Goal: Task Accomplishment & Management: Use online tool/utility

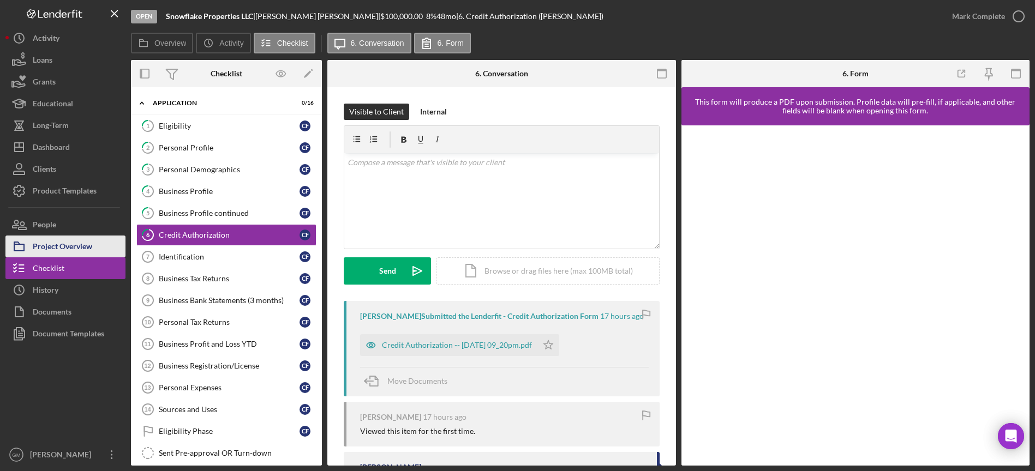
drag, startPoint x: 72, startPoint y: 244, endPoint x: 88, endPoint y: 249, distance: 16.4
click at [72, 244] on div "Project Overview" at bounding box center [62, 248] width 59 height 25
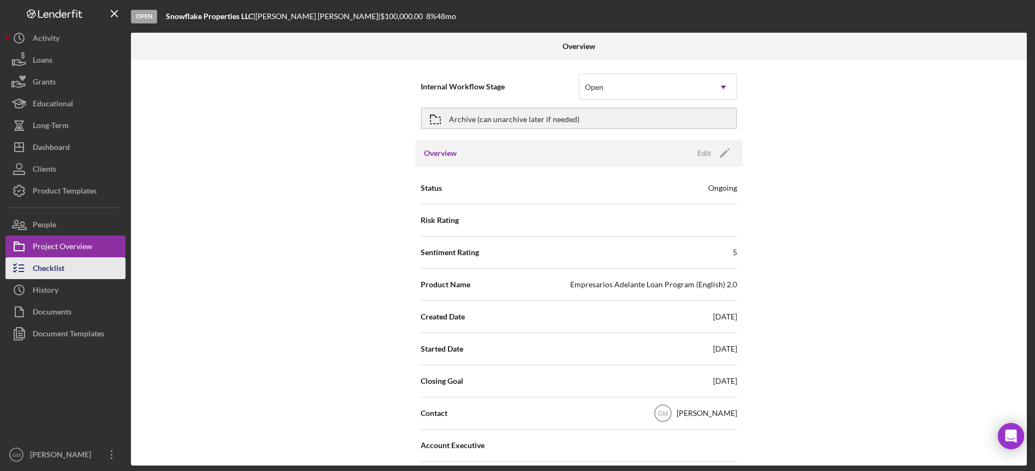
click at [65, 270] on button "Checklist" at bounding box center [65, 269] width 120 height 22
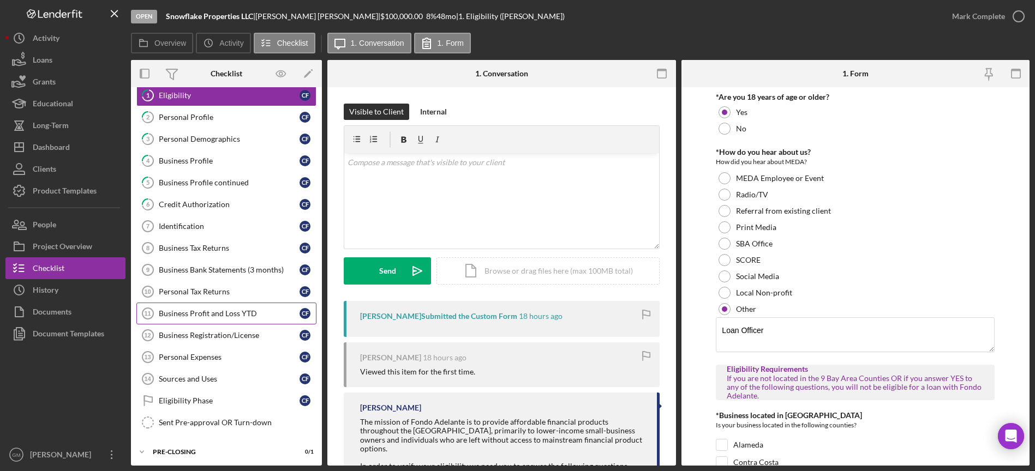
scroll to position [58, 0]
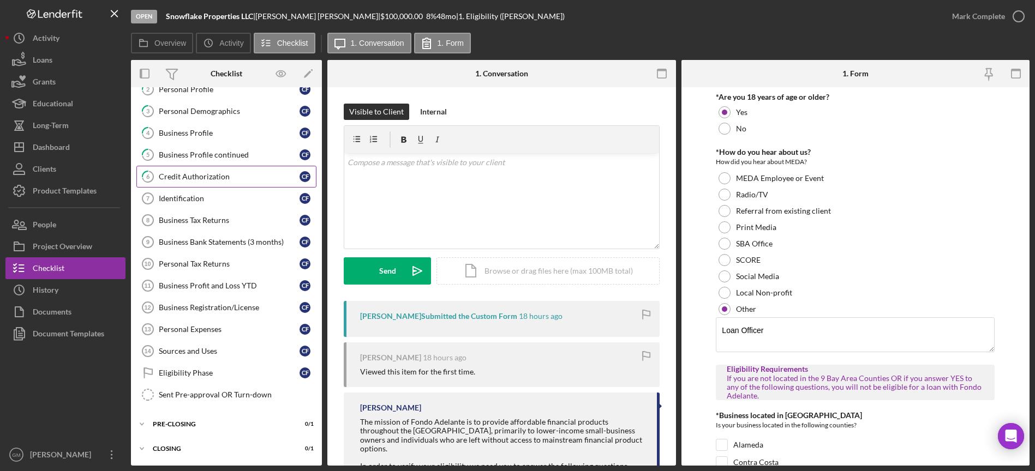
click at [242, 181] on link "6 Credit Authorization C F" at bounding box center [226, 177] width 180 height 22
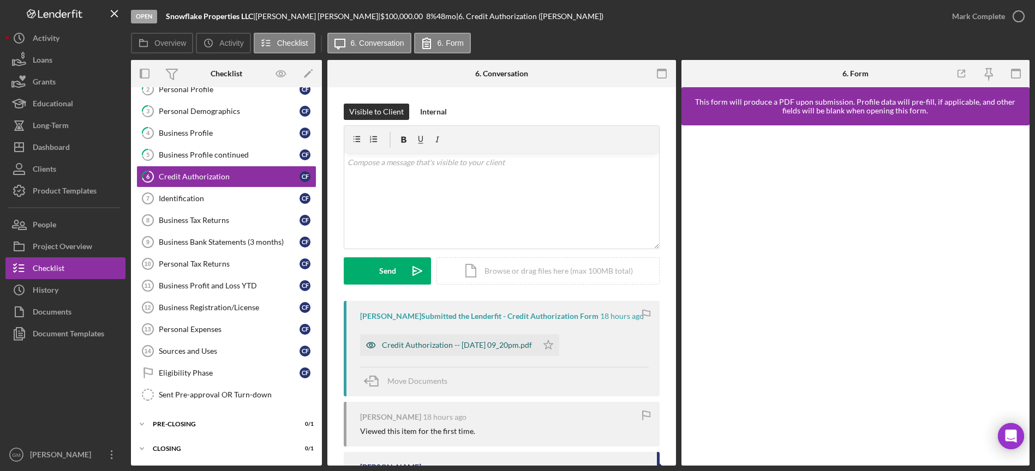
click at [491, 342] on div "Credit Authorization -- [DATE] 09_20pm.pdf" at bounding box center [457, 345] width 150 height 9
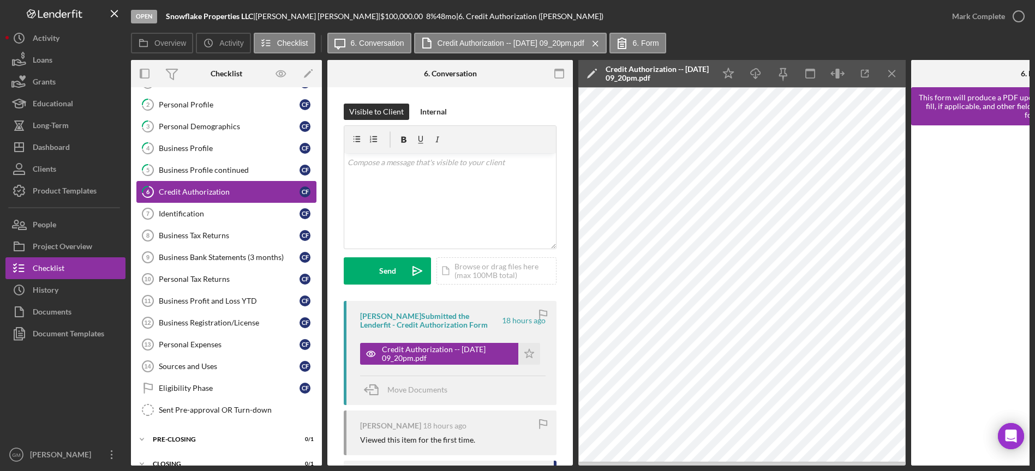
scroll to position [43, 0]
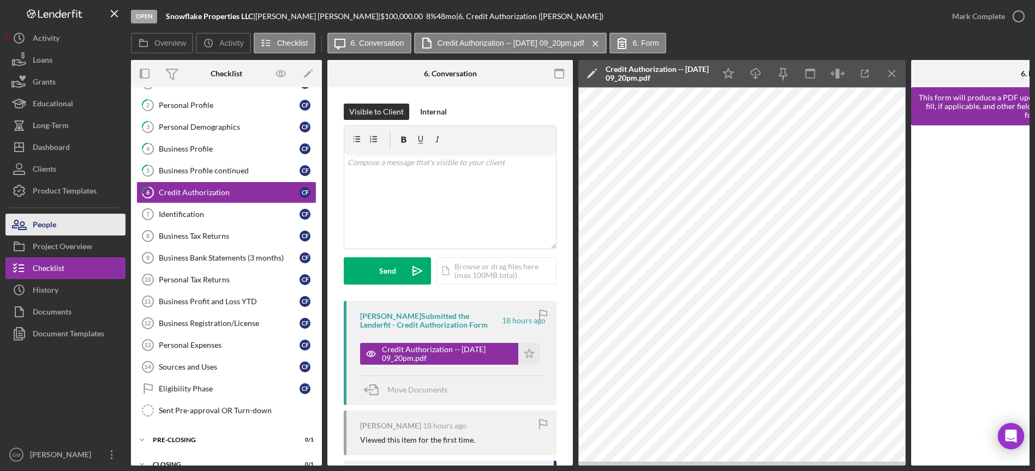
click at [69, 220] on button "People" at bounding box center [65, 225] width 120 height 22
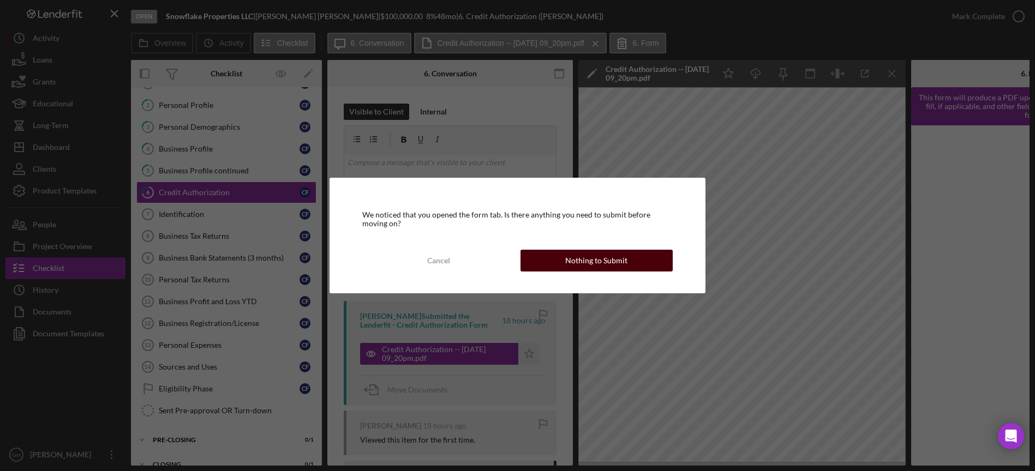
click at [584, 262] on div "Nothing to Submit" at bounding box center [596, 261] width 62 height 22
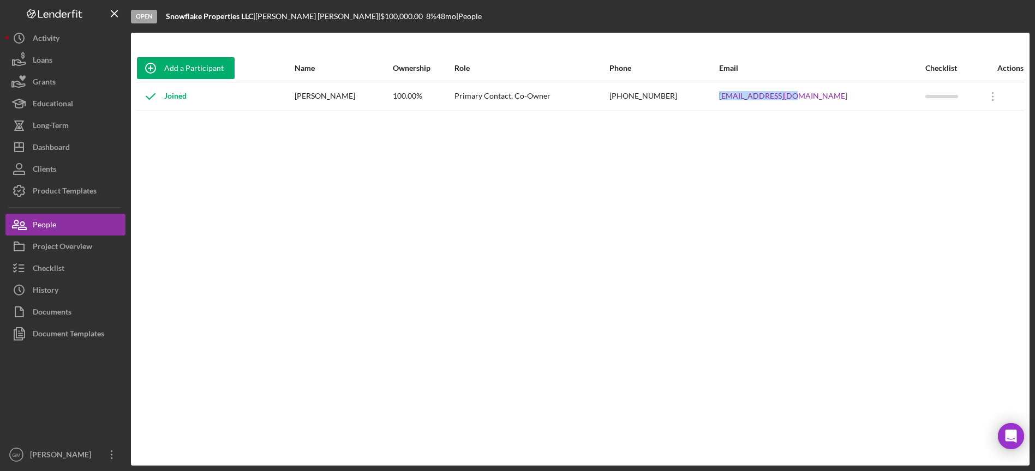
drag, startPoint x: 850, startPoint y: 97, endPoint x: 749, endPoint y: 100, distance: 101.0
click at [736, 98] on tr "Joined [PERSON_NAME] 100.00% Primary Contact, Co-Owner [PHONE_NUMBER] [EMAIL_AD…" at bounding box center [580, 96] width 888 height 29
click at [58, 150] on div "Dashboard" at bounding box center [51, 148] width 37 height 25
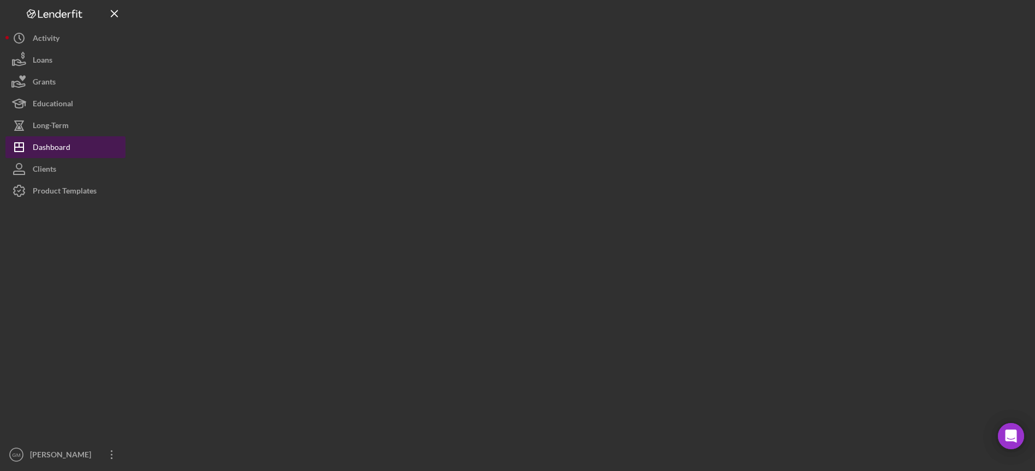
click at [57, 150] on div "Dashboard" at bounding box center [52, 148] width 38 height 25
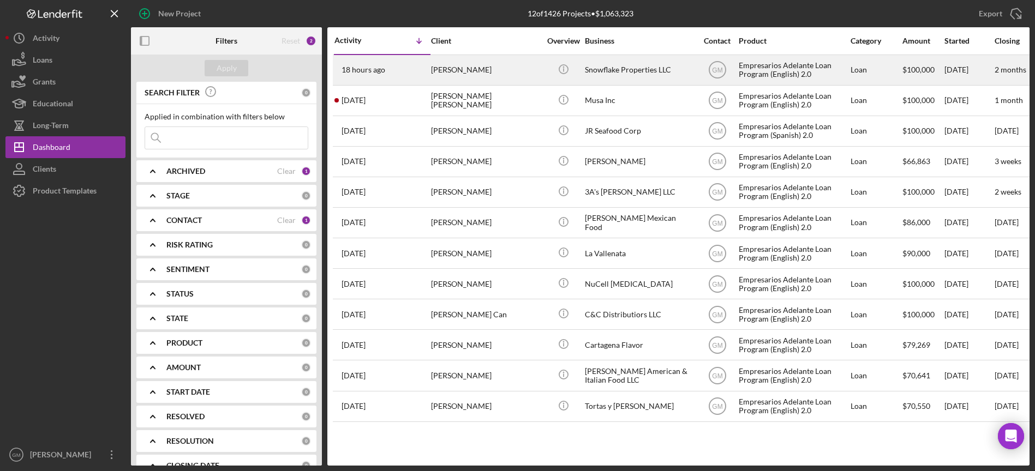
click at [616, 65] on div "Snowflake Properties LLC" at bounding box center [639, 70] width 109 height 29
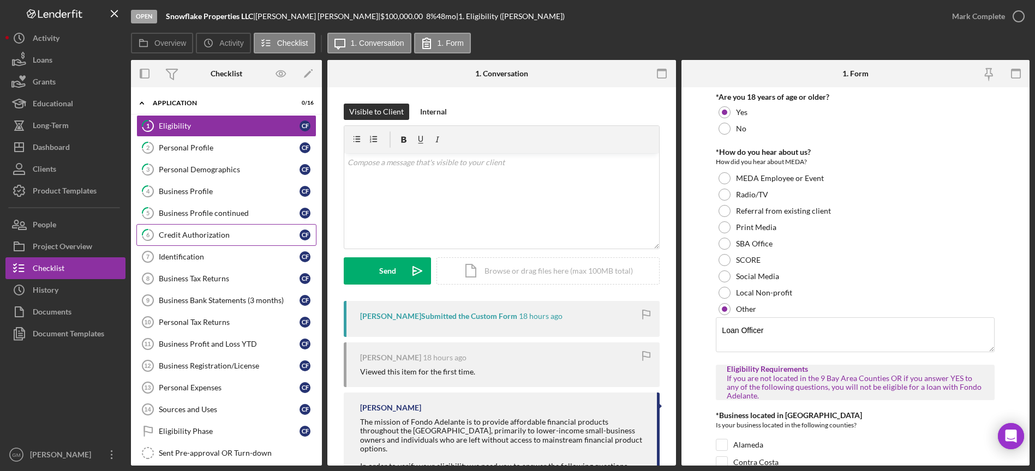
click at [207, 234] on div "Credit Authorization" at bounding box center [229, 235] width 141 height 9
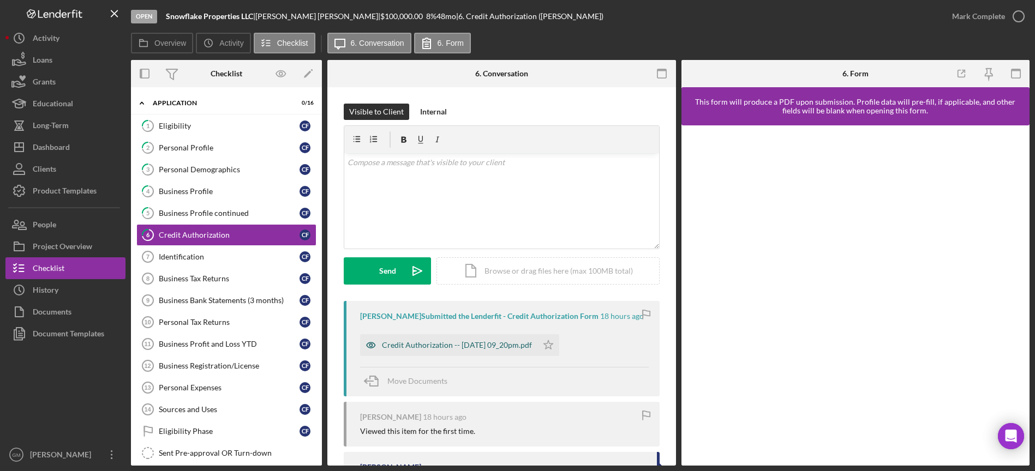
click at [520, 343] on div "Credit Authorization -- [DATE] 09_20pm.pdf" at bounding box center [457, 345] width 150 height 9
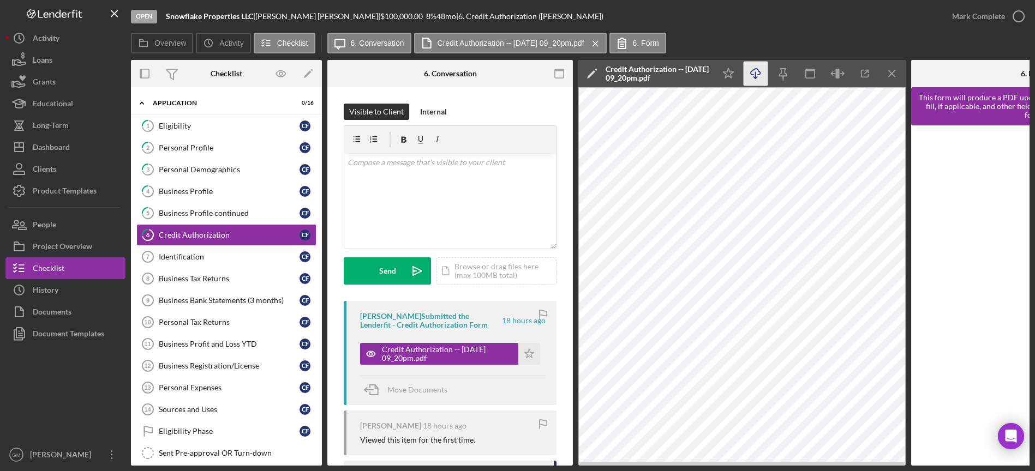
click at [756, 73] on icon "Icon/Download" at bounding box center [756, 74] width 25 height 25
